Goal: Find specific page/section: Find specific page/section

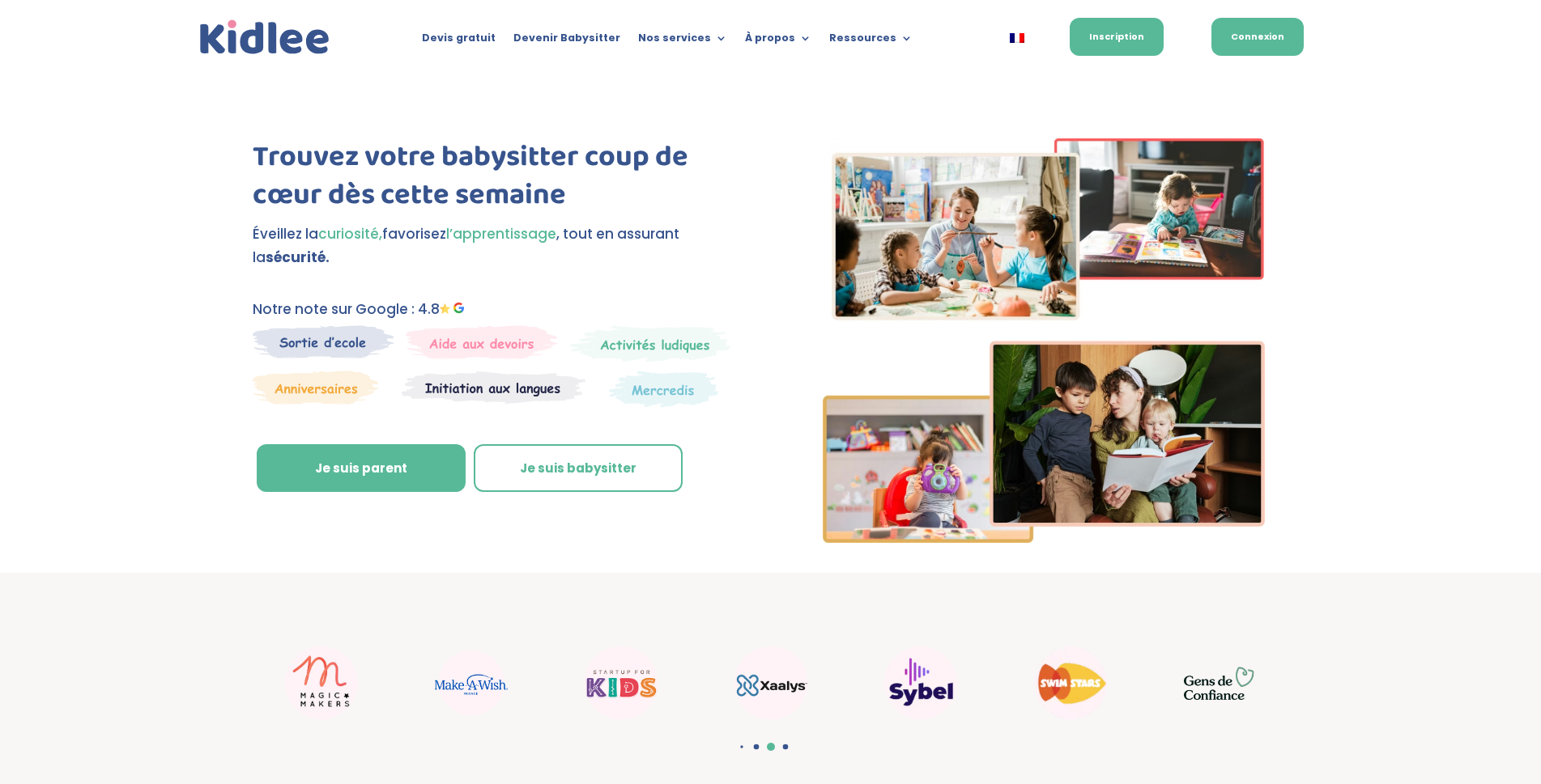
click at [1290, 40] on link "Connexion" at bounding box center [1257, 37] width 92 height 38
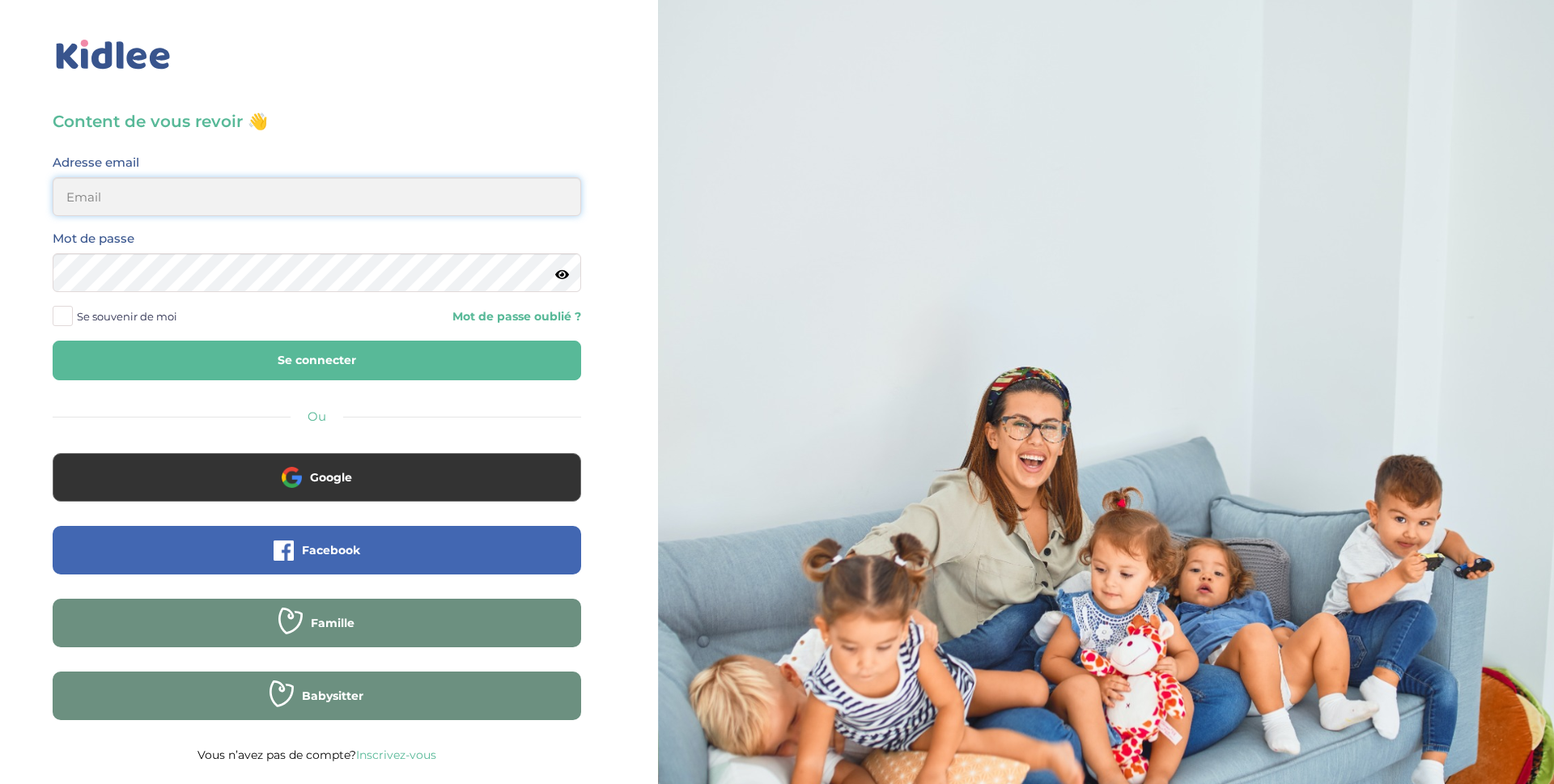
click at [165, 190] on input "email" at bounding box center [317, 196] width 529 height 38
type input "[EMAIL_ADDRESS][DOMAIN_NAME]"
click at [53, 341] on button "Se connecter" at bounding box center [317, 361] width 529 height 39
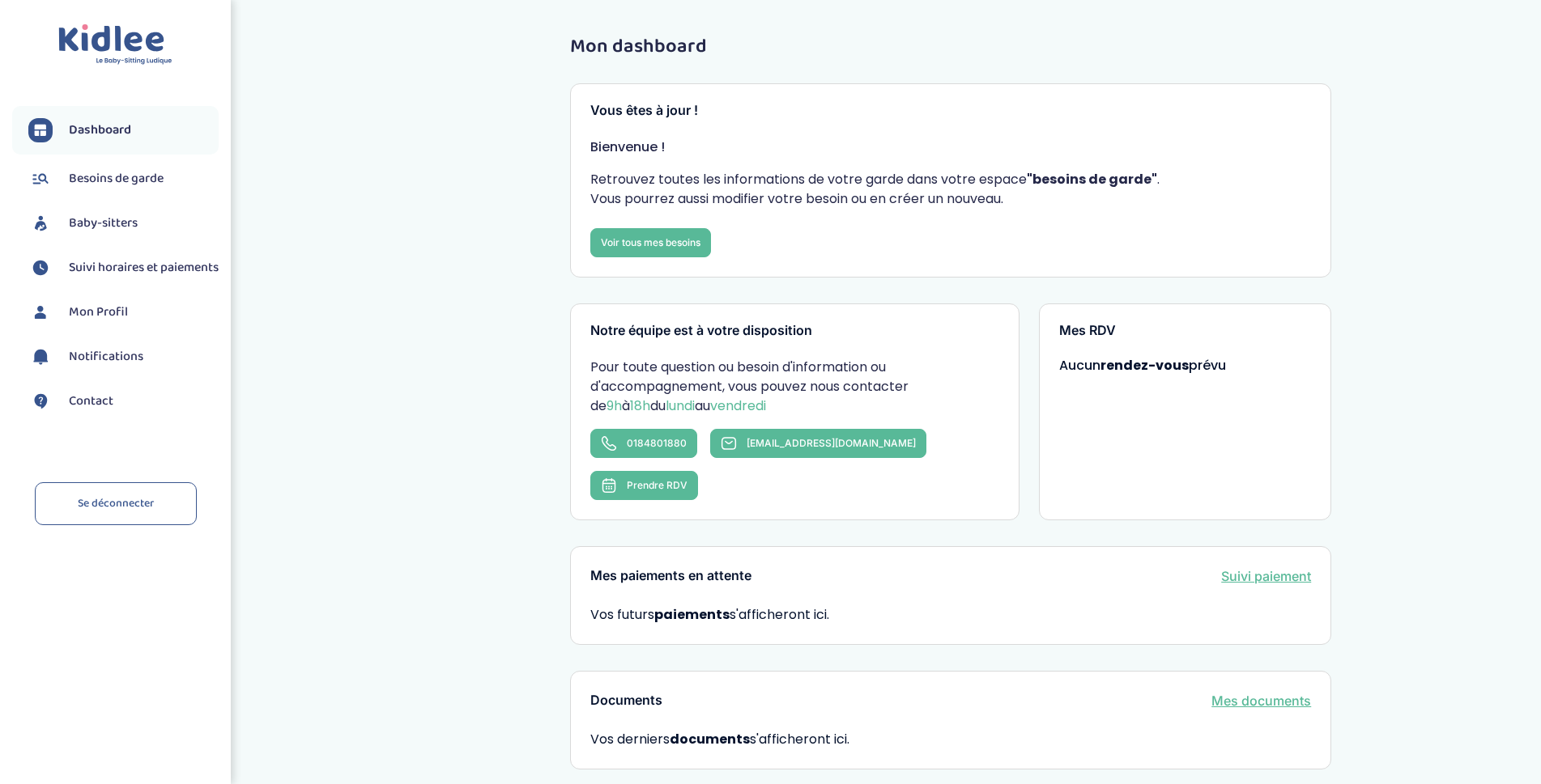
click at [97, 226] on span "Baby-sitters" at bounding box center [103, 224] width 69 height 20
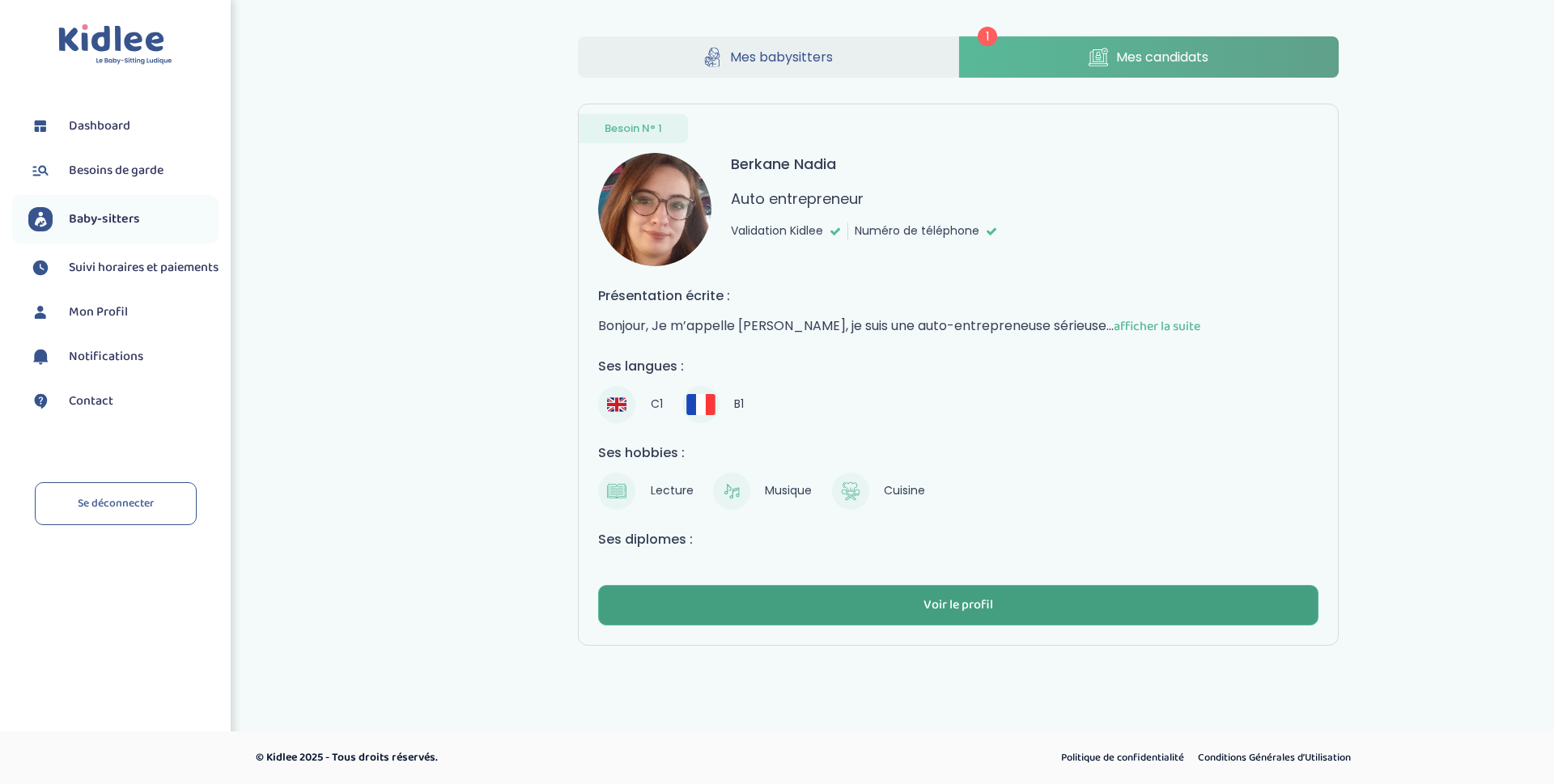
click at [969, 592] on button "Voir le profil" at bounding box center [958, 605] width 721 height 40
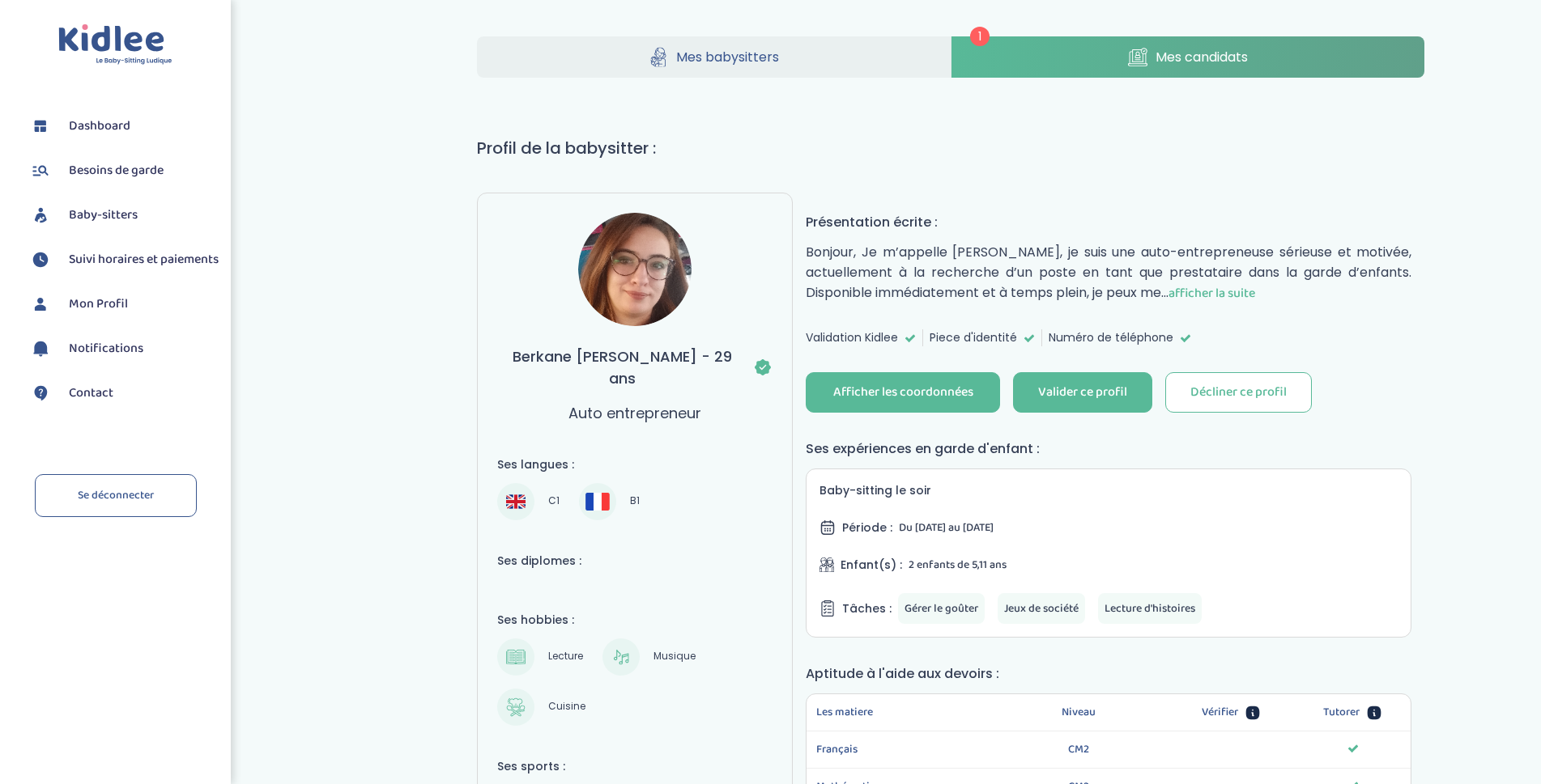
drag, startPoint x: 936, startPoint y: 522, endPoint x: 1048, endPoint y: 524, distance: 112.0
click at [1048, 524] on div "Période : Du [DATE] au [DATE]" at bounding box center [1109, 528] width 578 height 18
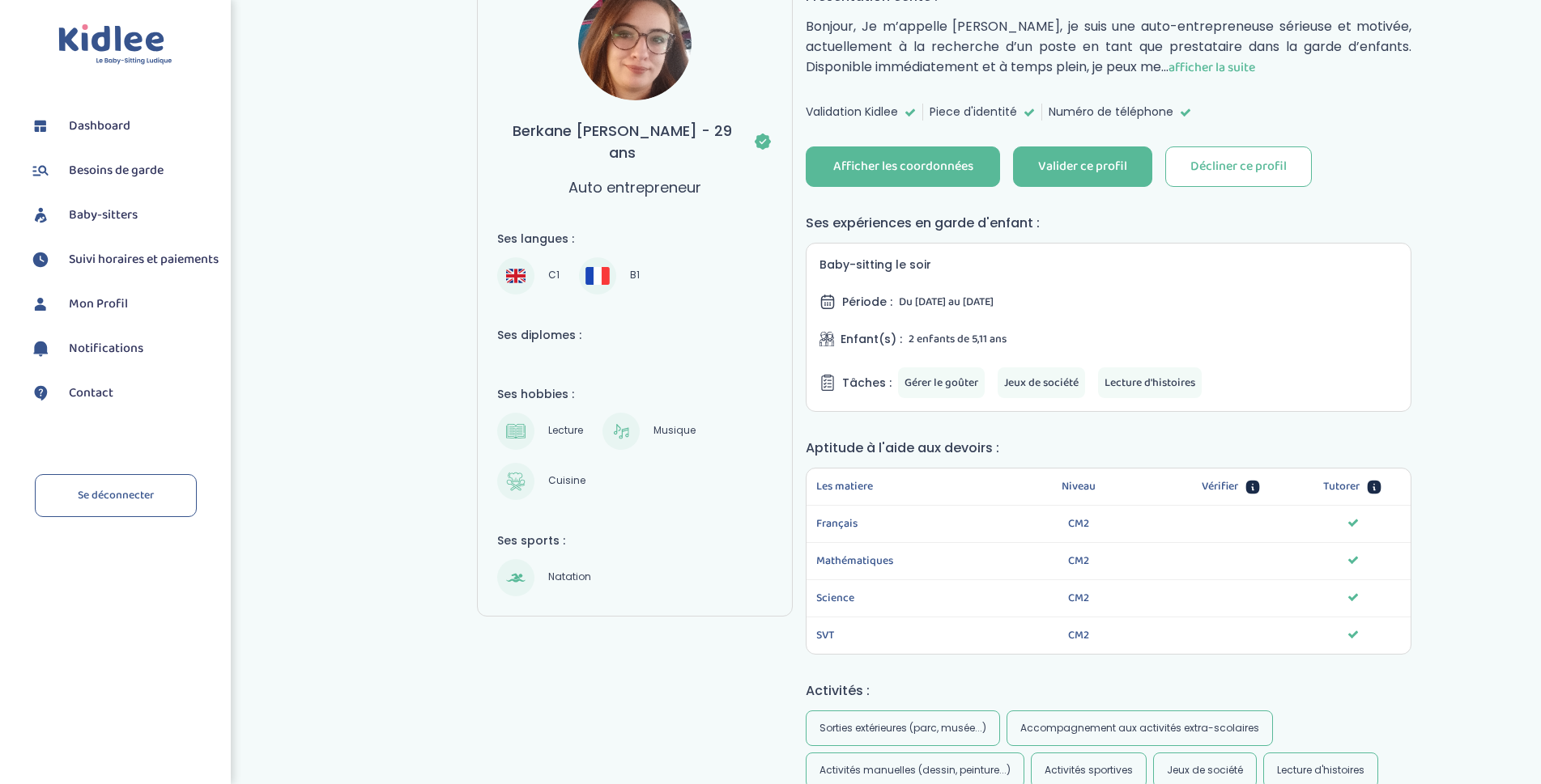
scroll to position [243, 0]
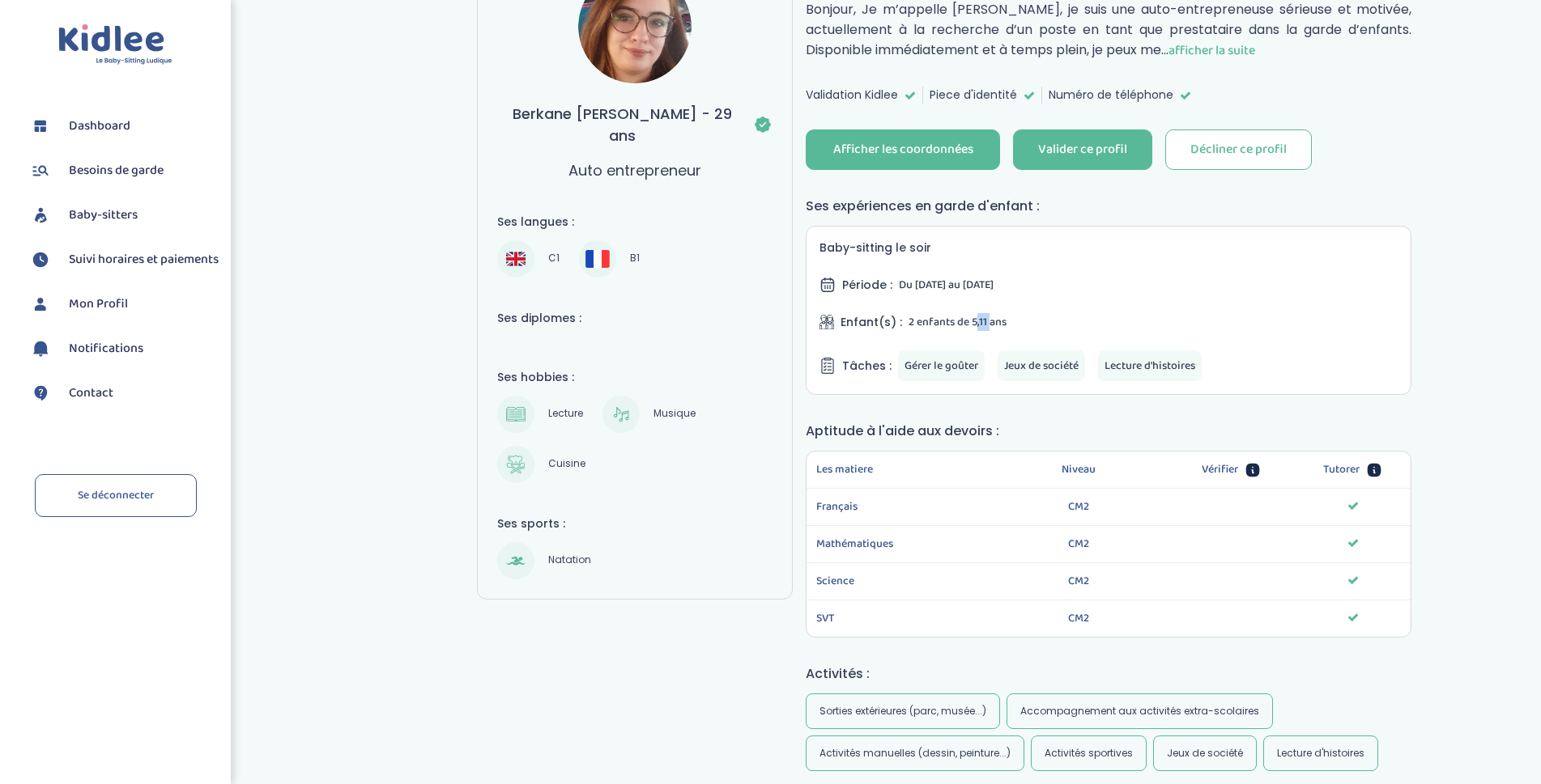
drag, startPoint x: 972, startPoint y: 320, endPoint x: 987, endPoint y: 320, distance: 15.0
click at [987, 320] on span "2 enfants de 5,11 ans" at bounding box center [957, 322] width 98 height 18
click at [1230, 370] on div "Tâches : Gérer le goûter Jeux de société Lecture d'histoires" at bounding box center [1109, 366] width 578 height 30
drag, startPoint x: 1001, startPoint y: 365, endPoint x: 1083, endPoint y: 365, distance: 82.0
click at [1083, 365] on div "Gérer le goûter Jeux de société Lecture d'histoires" at bounding box center [1049, 366] width 304 height 30
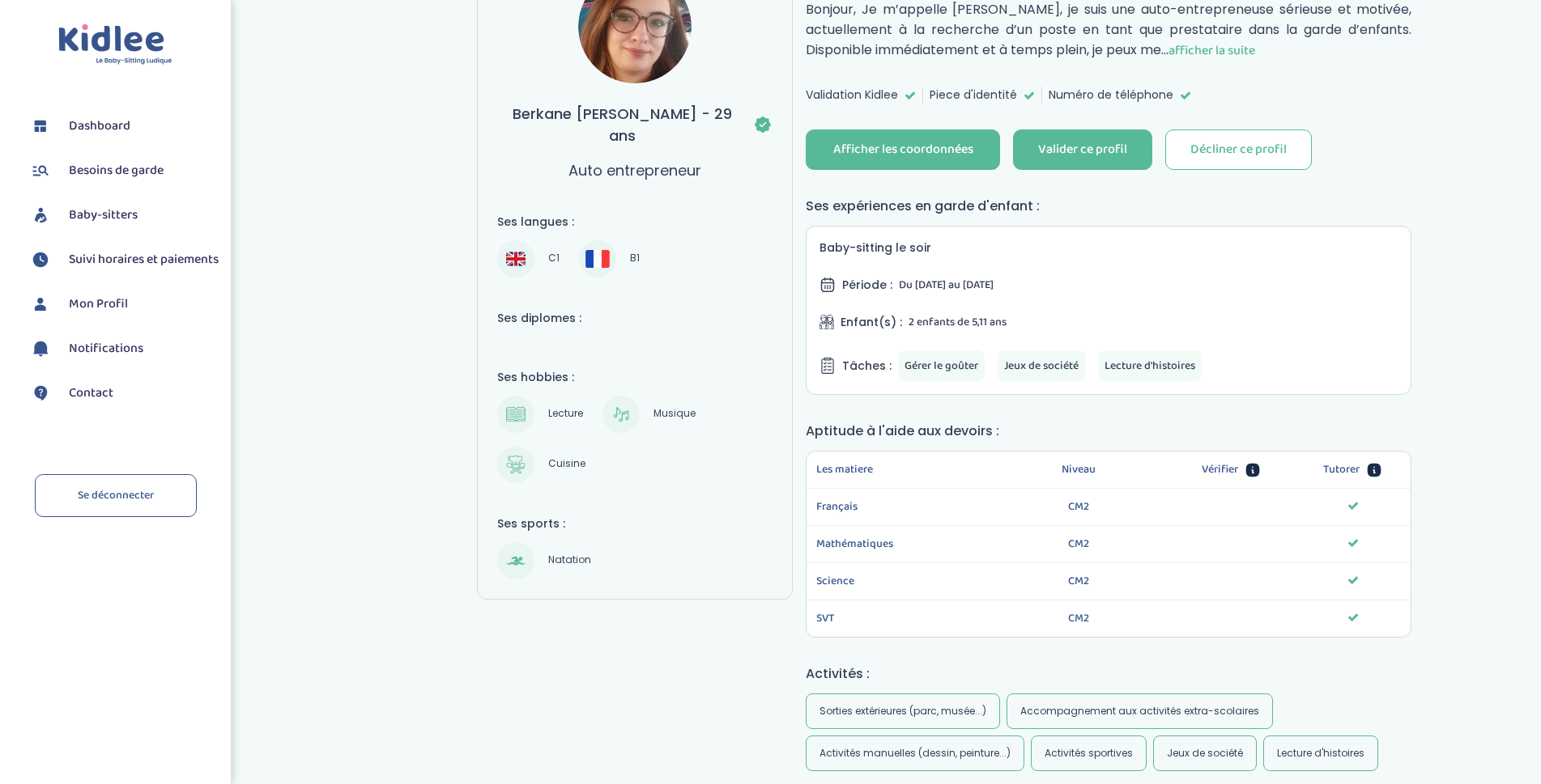
drag, startPoint x: 1111, startPoint y: 365, endPoint x: 1125, endPoint y: 365, distance: 14.0
click at [1113, 365] on span "Lecture d'histoires" at bounding box center [1150, 366] width 90 height 18
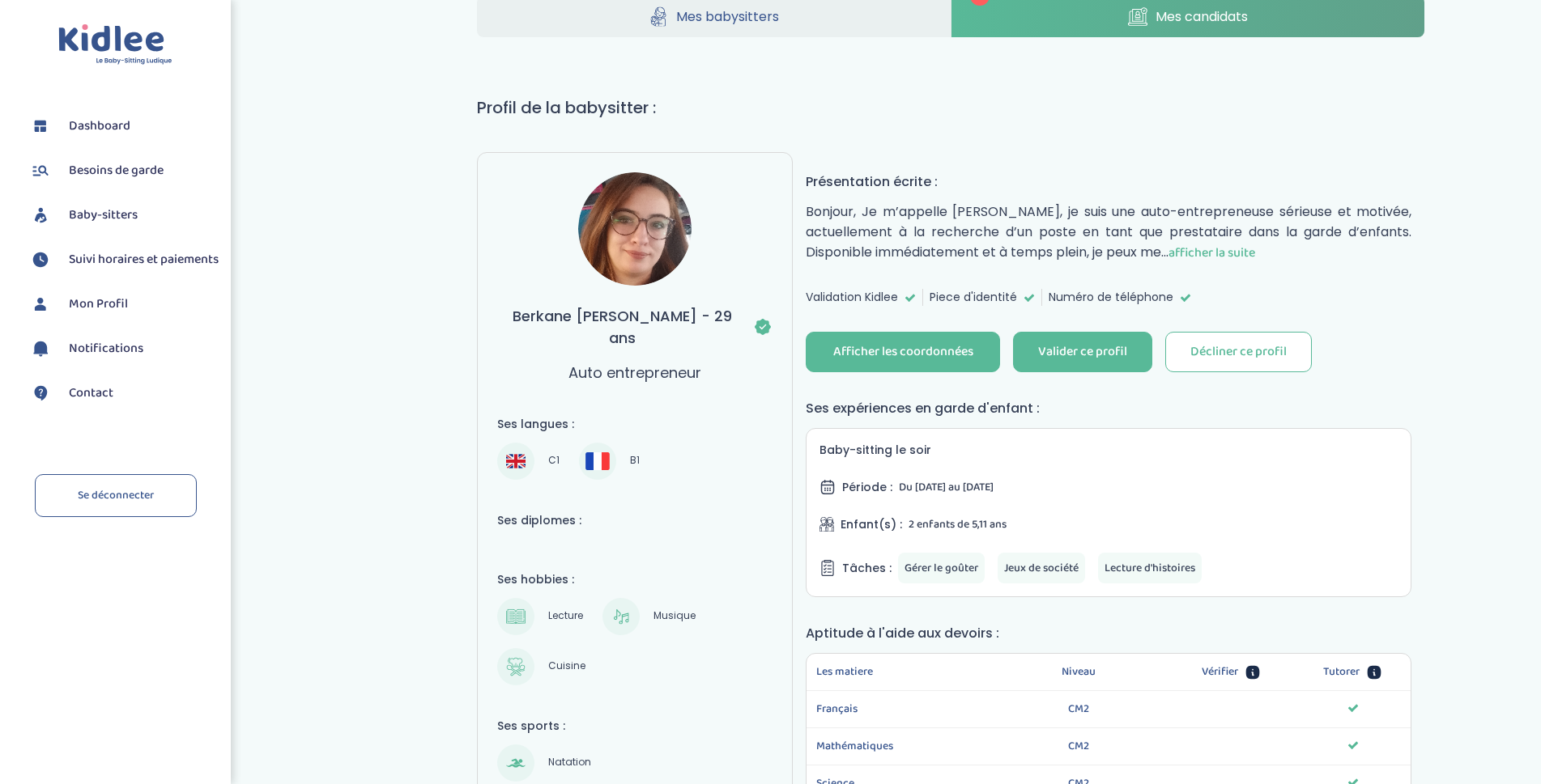
scroll to position [0, 0]
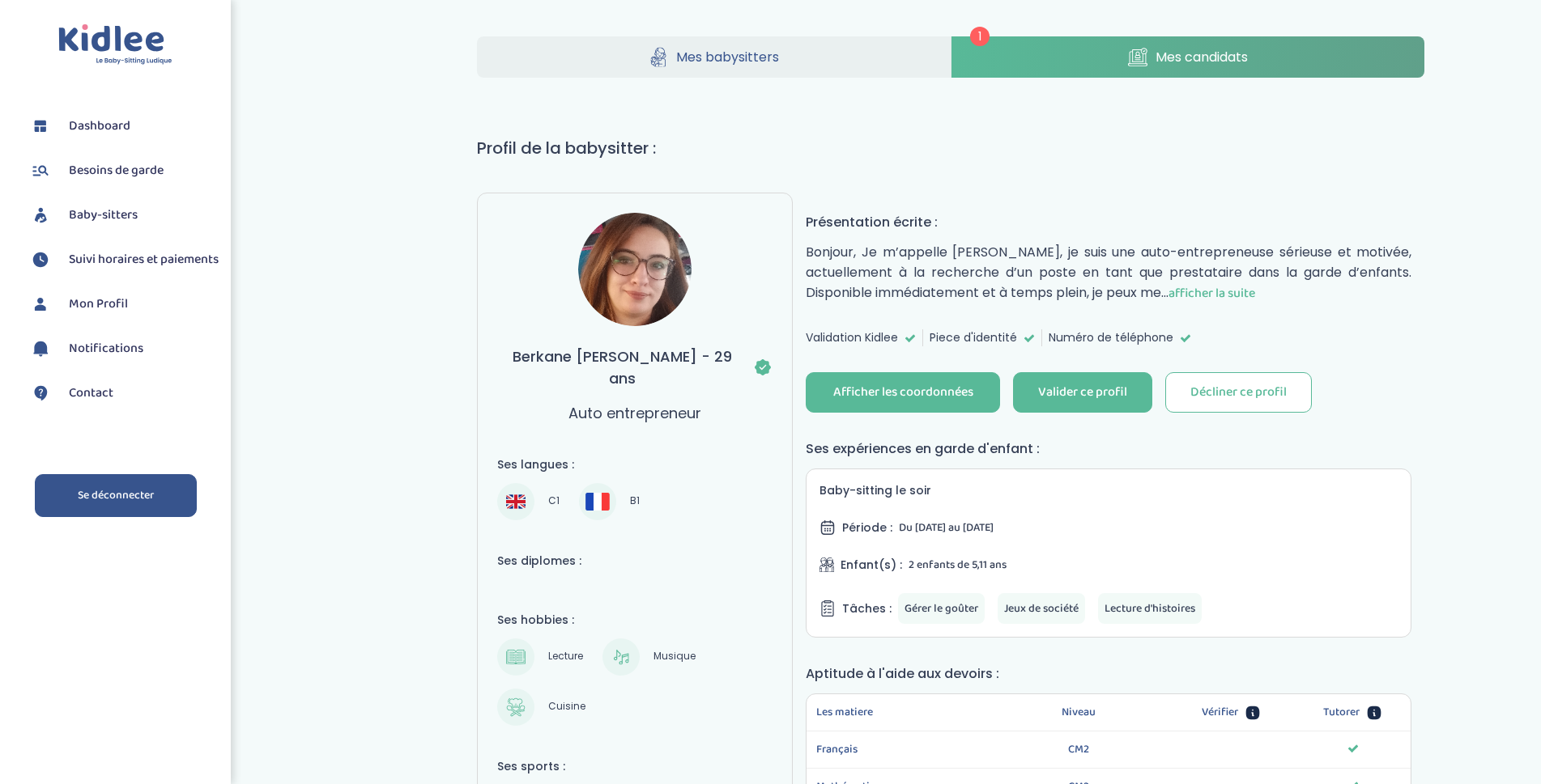
click at [126, 499] on link "Se déconnecter" at bounding box center [116, 496] width 162 height 43
